Goal: Check status: Check status

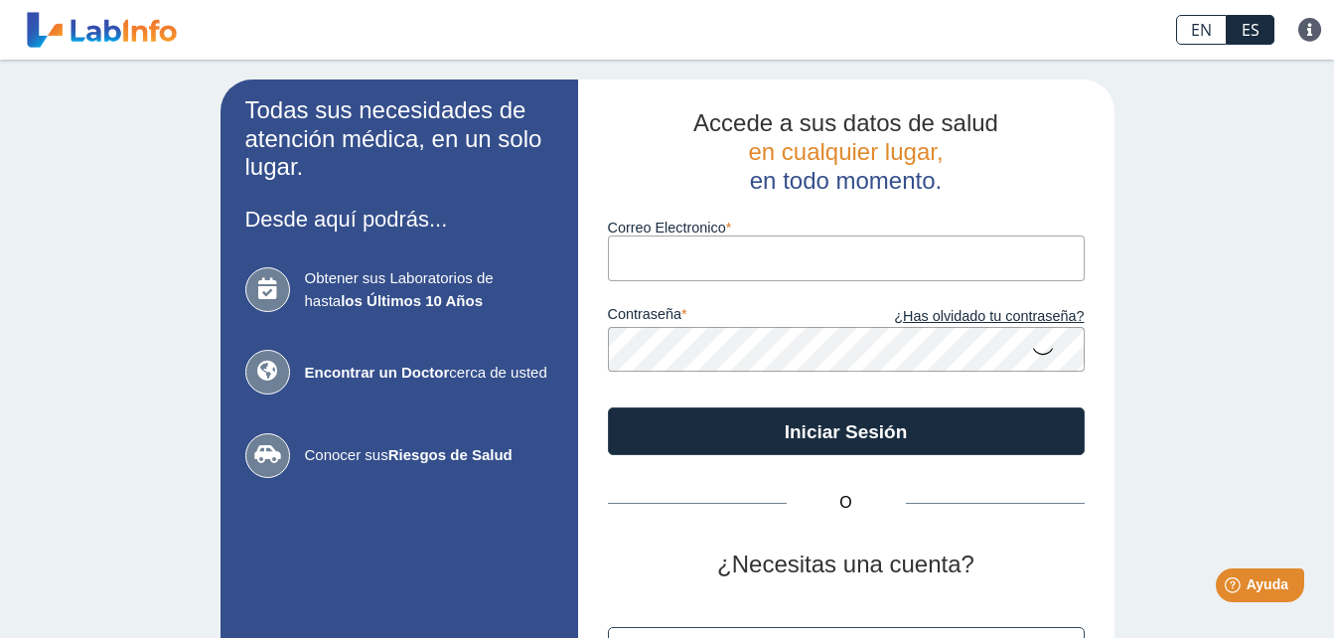
click at [786, 263] on input "Correo Electronico" at bounding box center [846, 257] width 477 height 45
type input "[EMAIL_ADDRESS][DOMAIN_NAME]"
click at [608, 407] on button "Iniciar Sesión" at bounding box center [846, 431] width 477 height 48
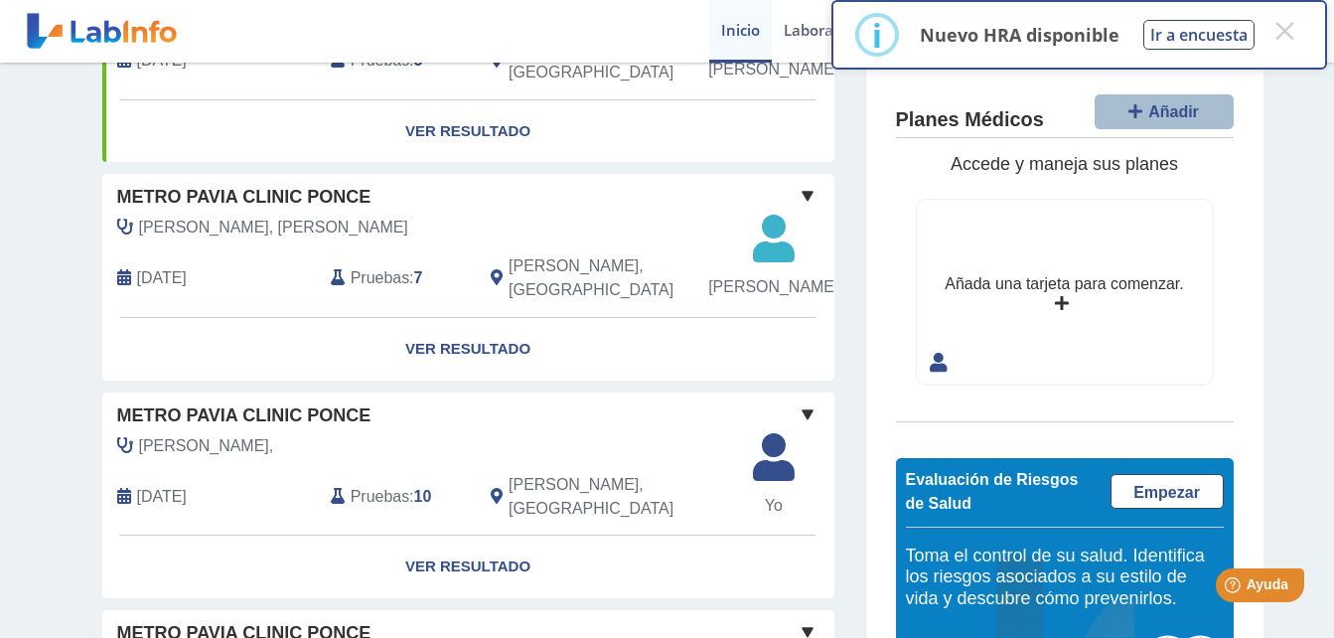
scroll to position [264, 0]
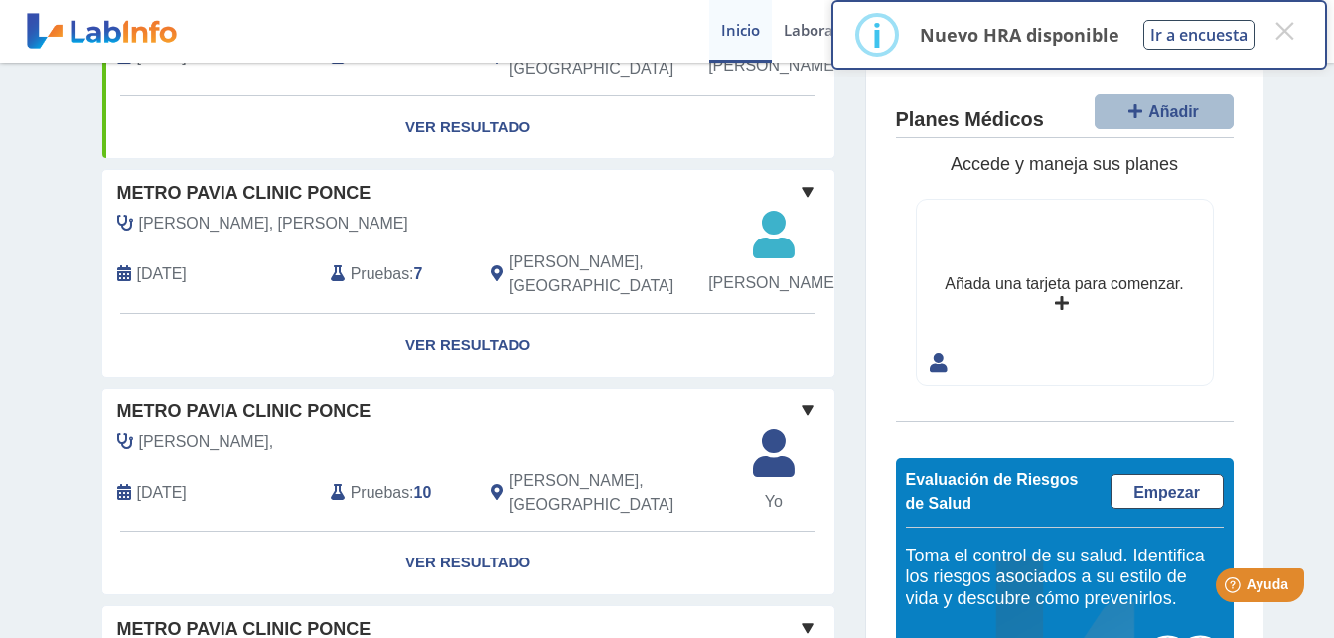
click at [747, 295] on span "[PERSON_NAME]" at bounding box center [773, 283] width 130 height 24
click at [1288, 37] on button "×" at bounding box center [1285, 31] width 36 height 36
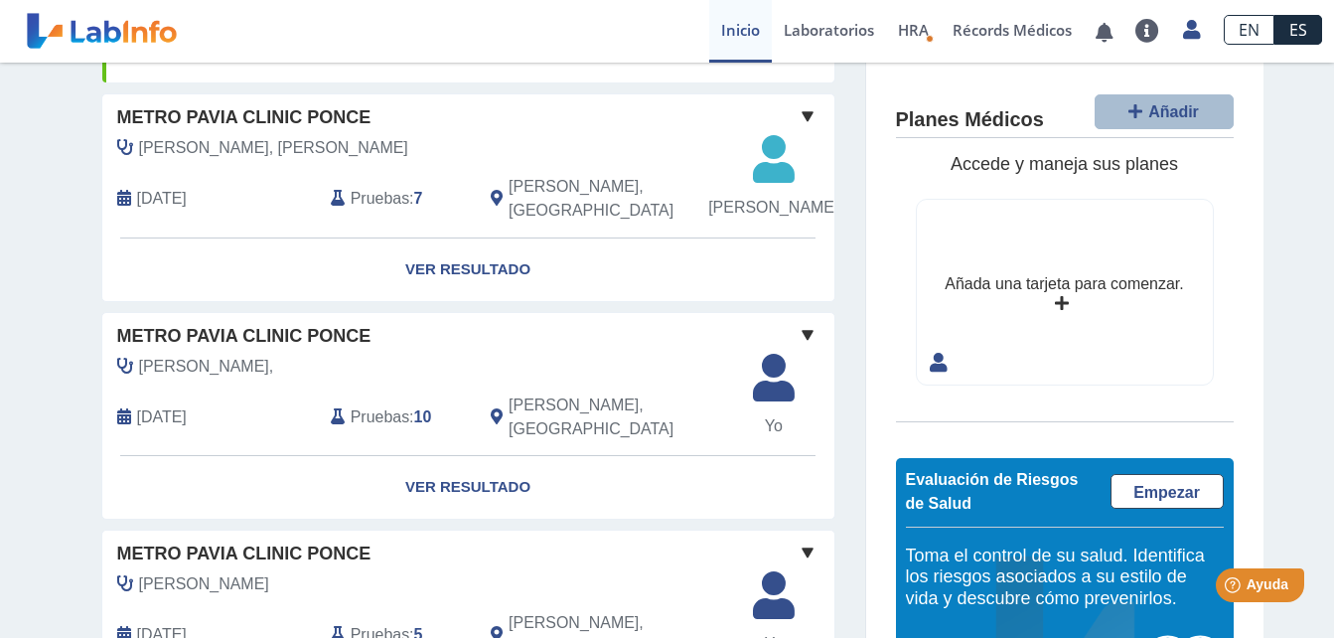
scroll to position [343, 0]
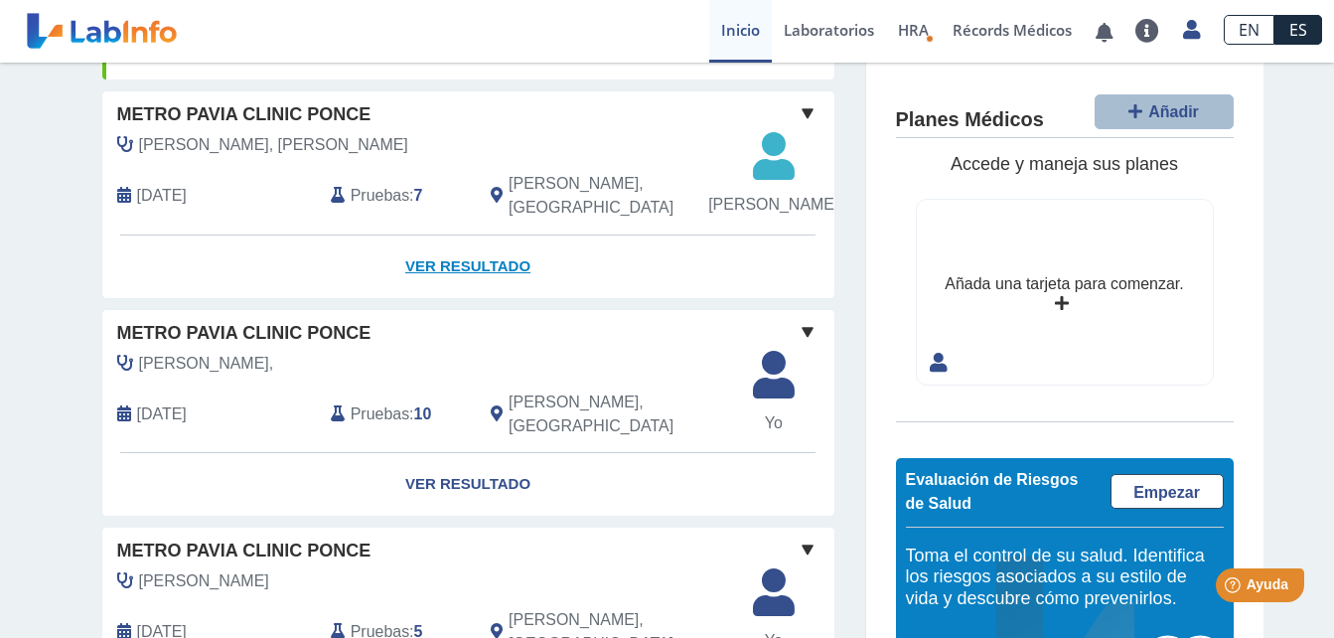
click at [440, 298] on link "Ver Resultado" at bounding box center [468, 266] width 732 height 63
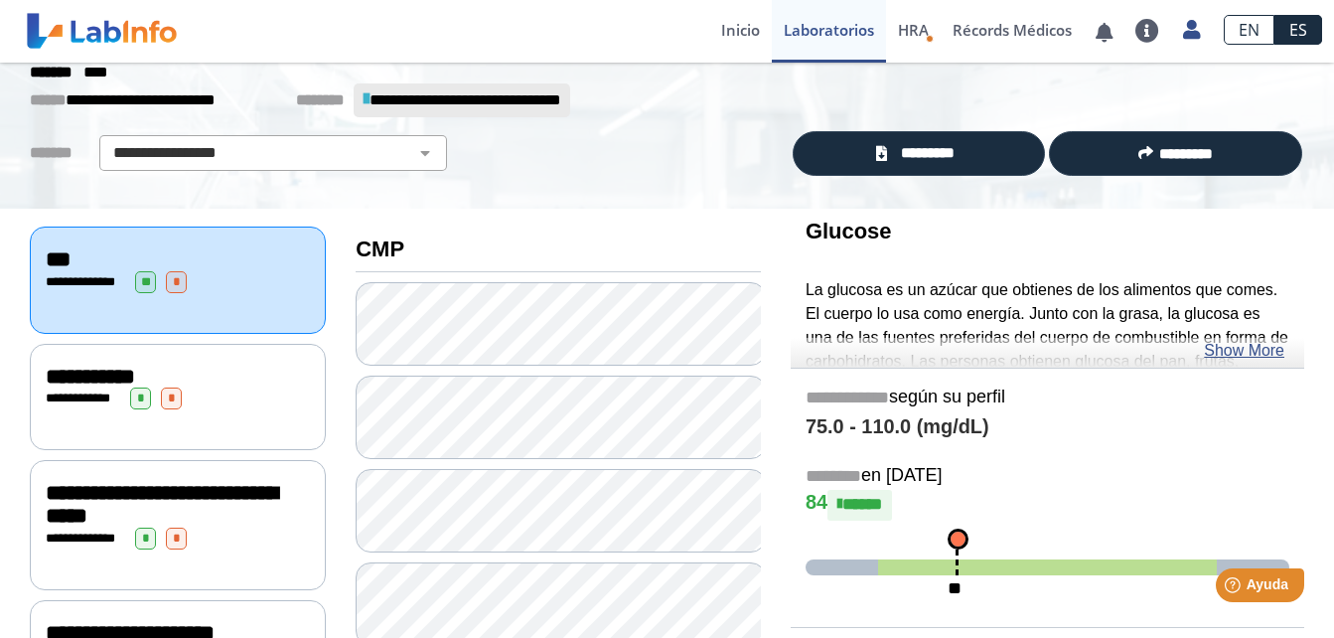
scroll to position [74, 0]
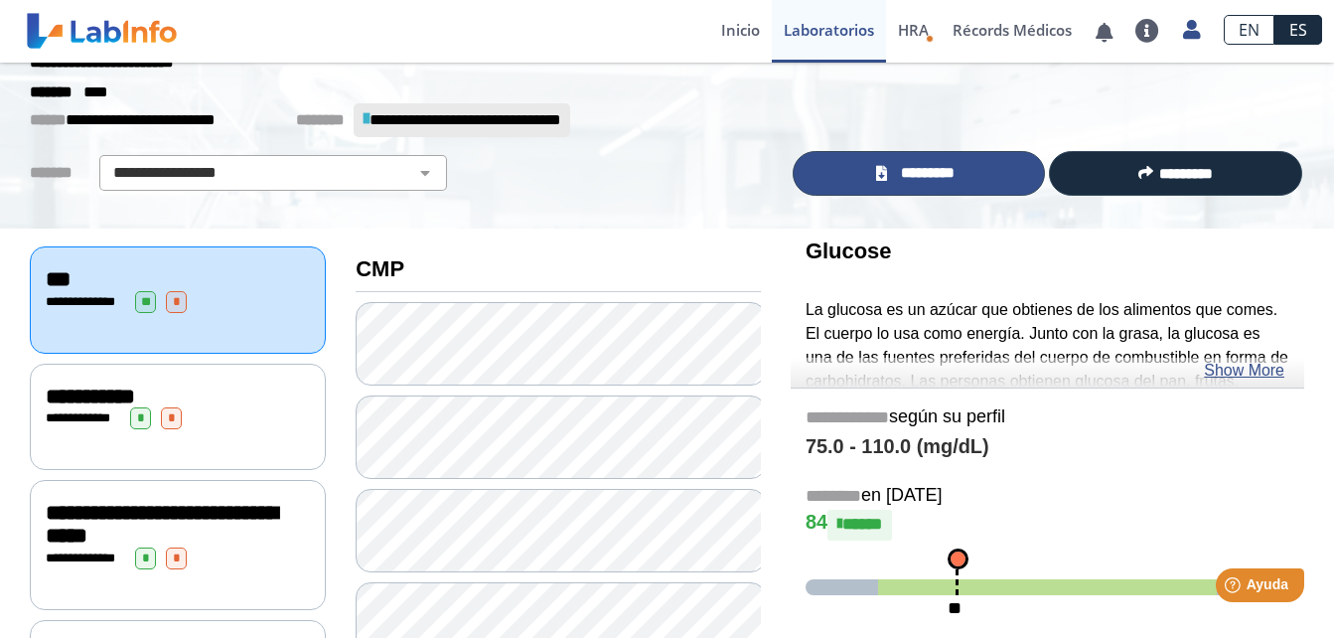
click at [884, 167] on link "*********" at bounding box center [919, 173] width 253 height 45
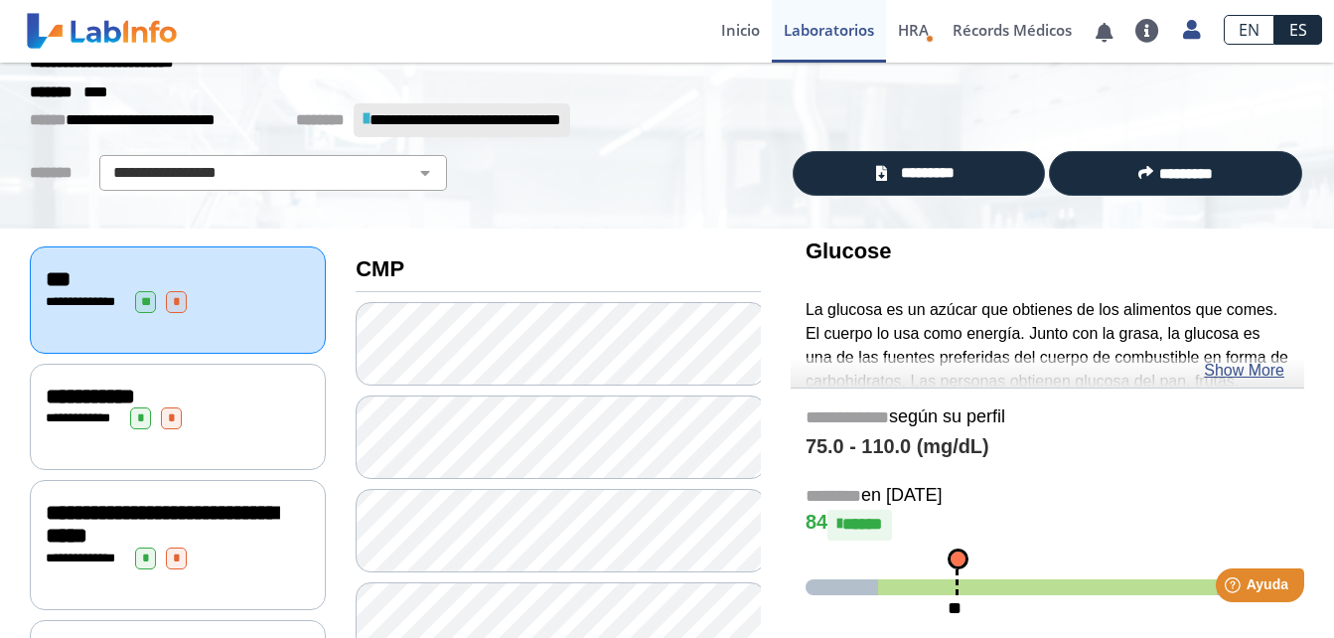
drag, startPoint x: 750, startPoint y: 155, endPoint x: 381, endPoint y: 240, distance: 378.3
click at [746, 36] on link "Inicio" at bounding box center [740, 31] width 63 height 63
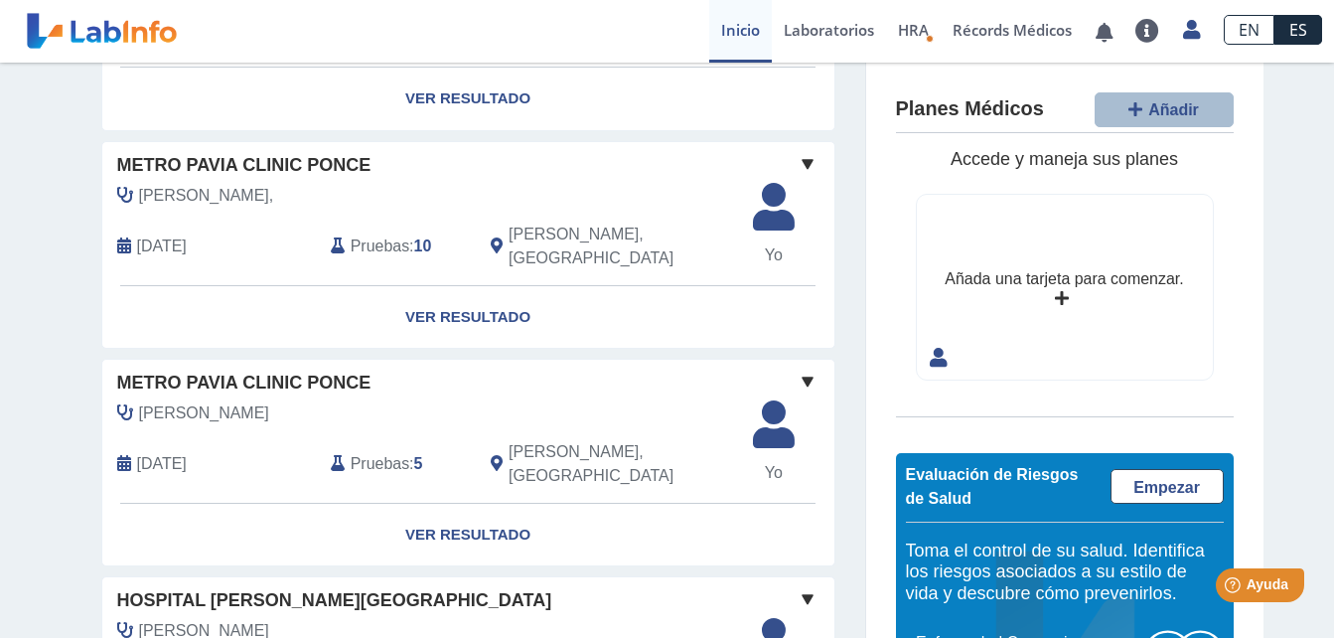
scroll to position [571, 0]
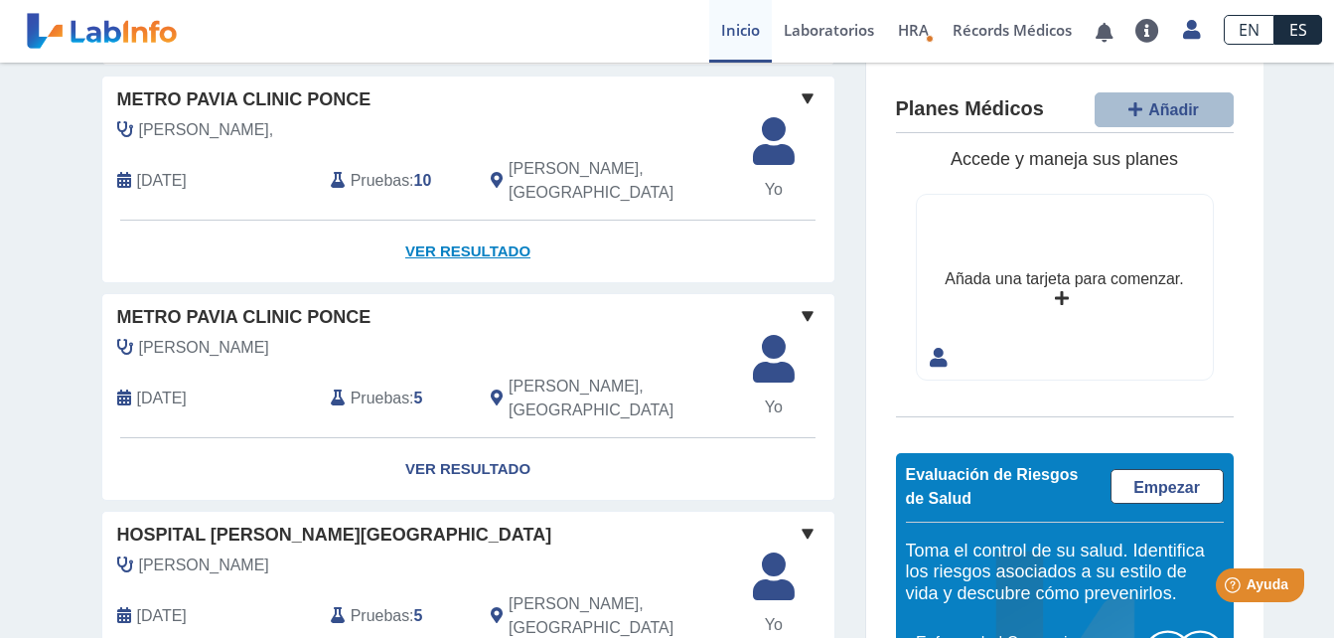
click at [465, 283] on link "Ver Resultado" at bounding box center [468, 252] width 732 height 63
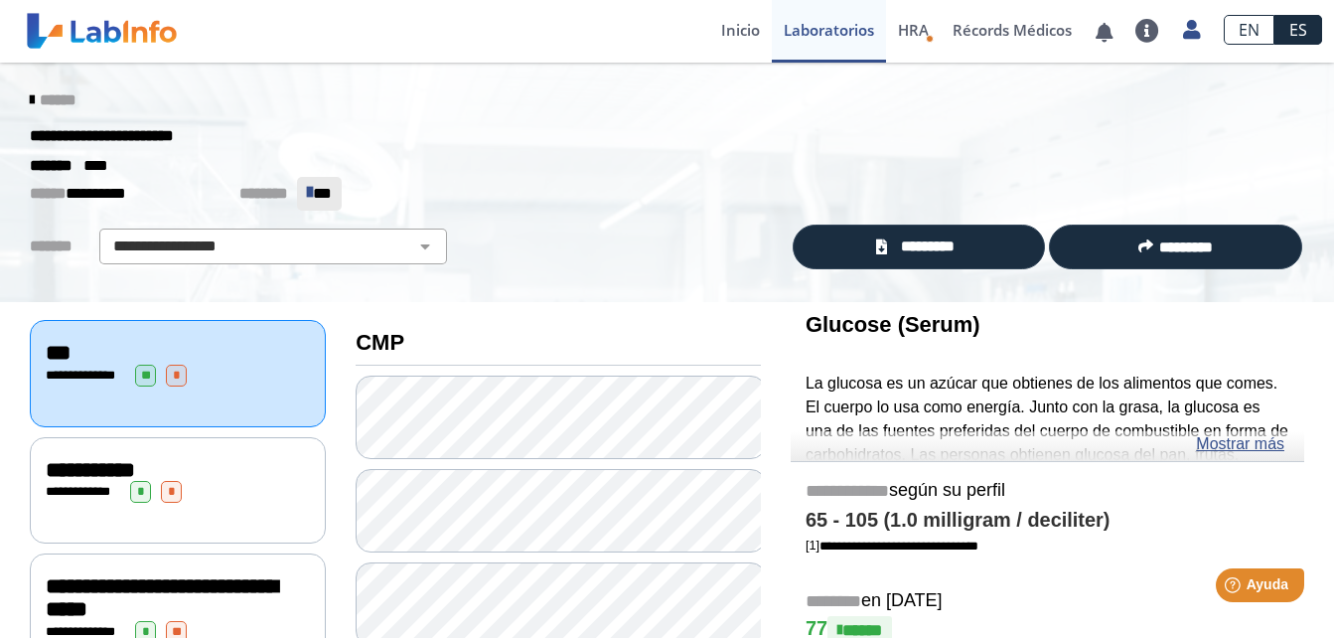
click at [30, 95] on icon at bounding box center [32, 100] width 4 height 16
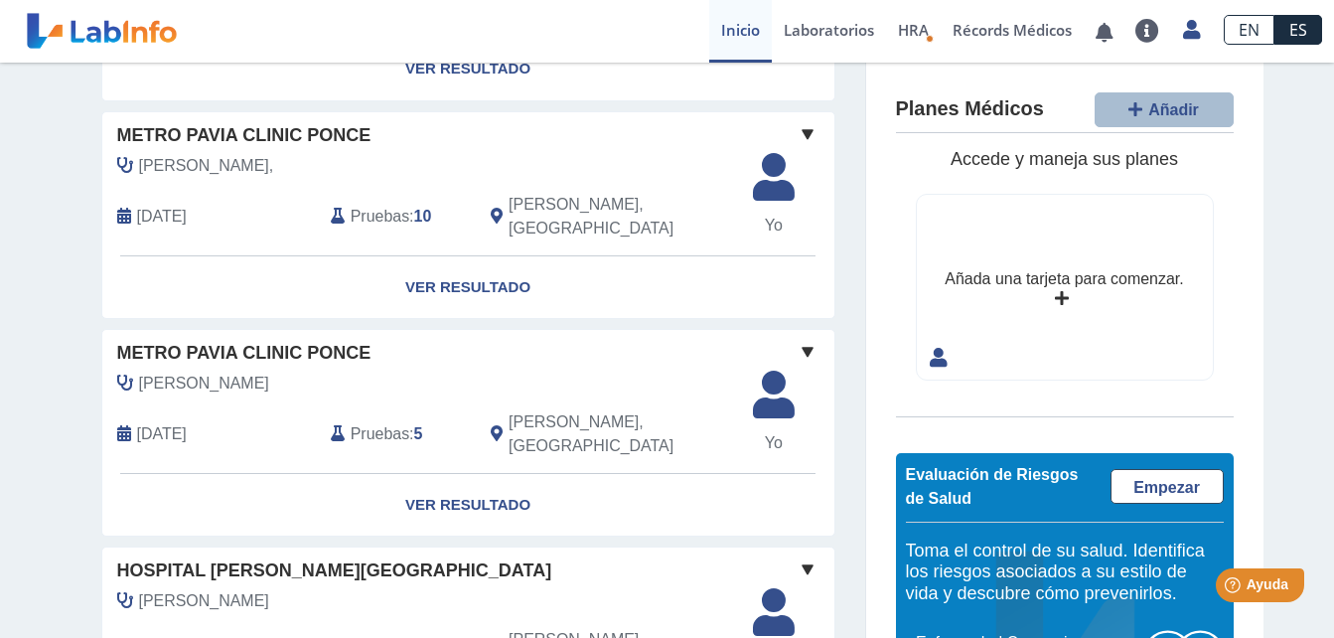
scroll to position [510, 0]
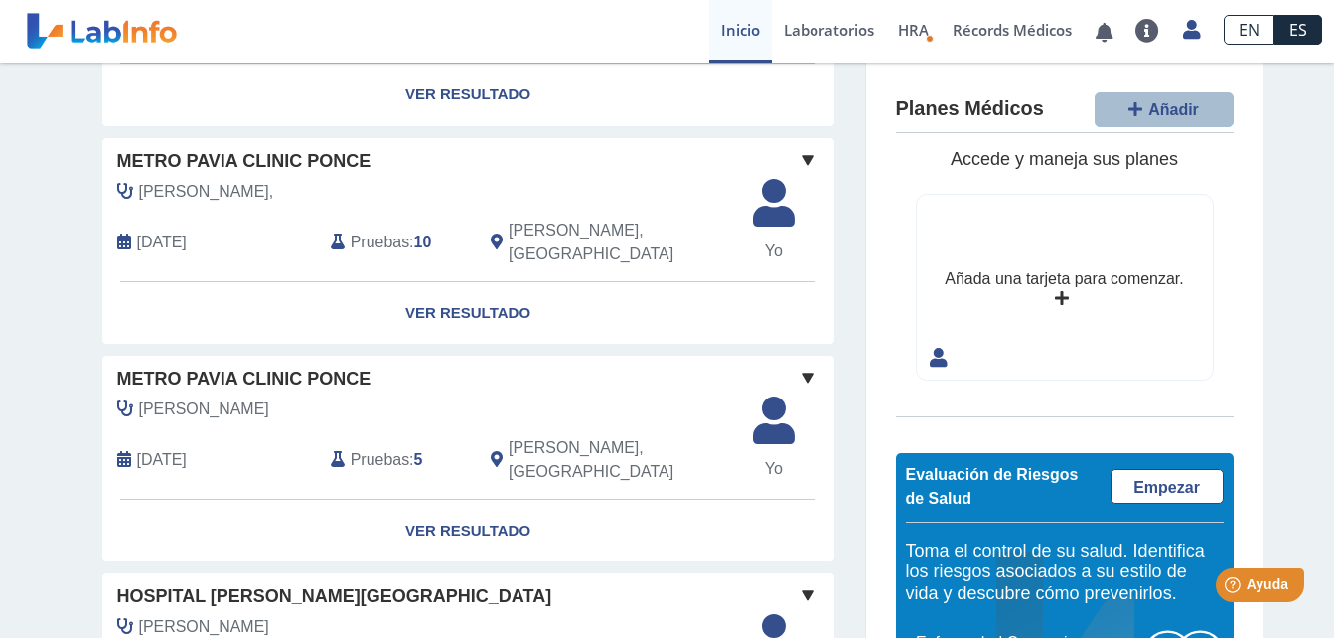
click at [798, 172] on span at bounding box center [808, 160] width 24 height 24
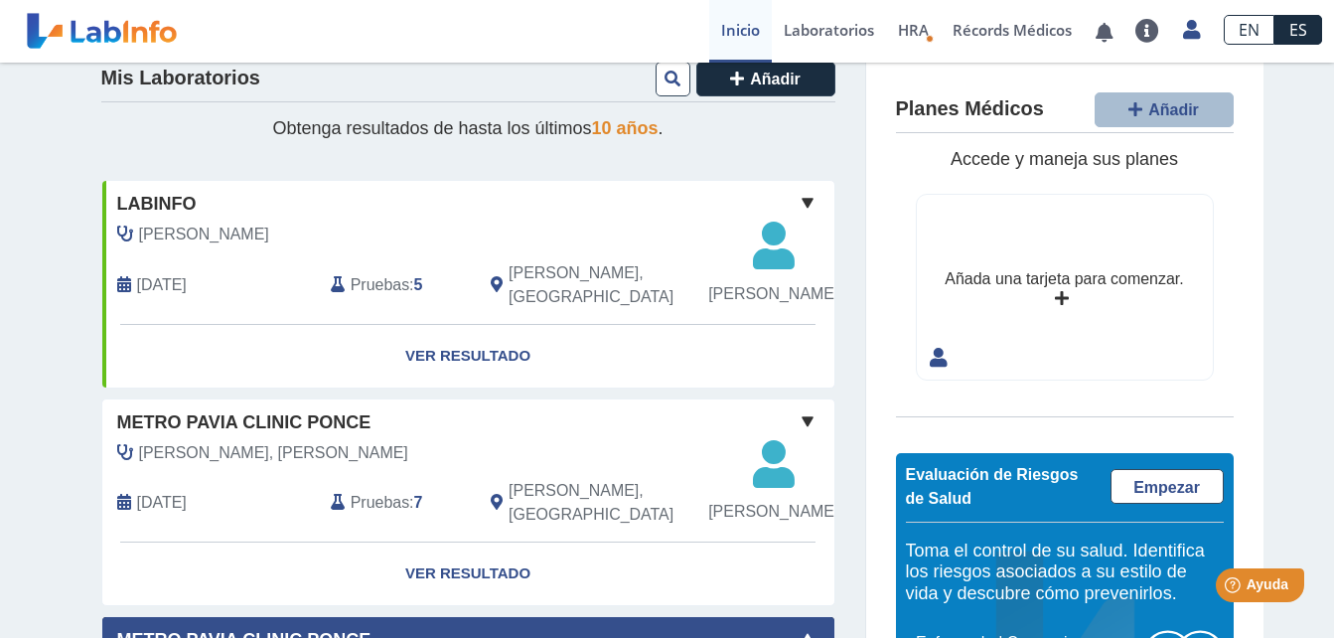
scroll to position [0, 0]
